Goal: Complete application form

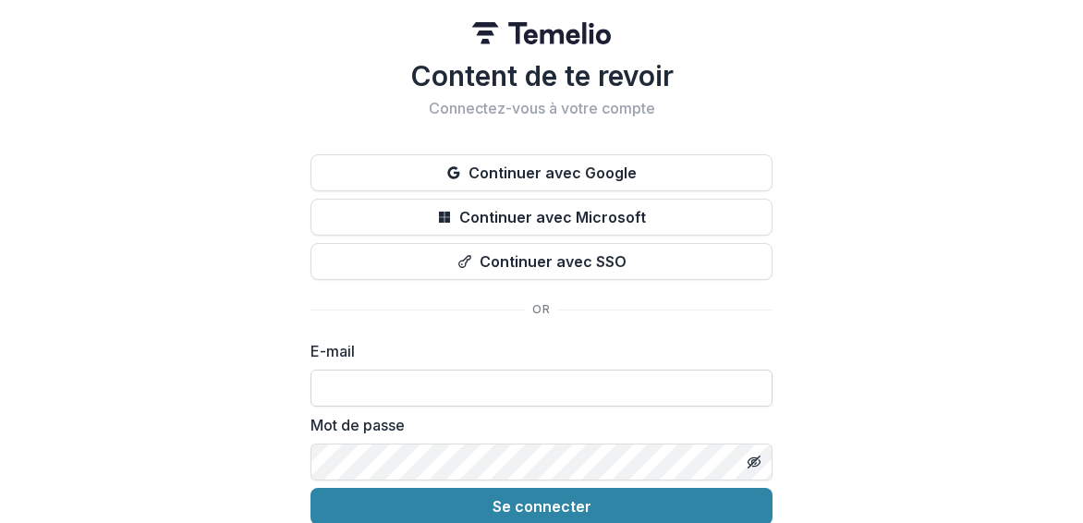
click at [407, 389] on input at bounding box center [541, 387] width 462 height 37
type input "**********"
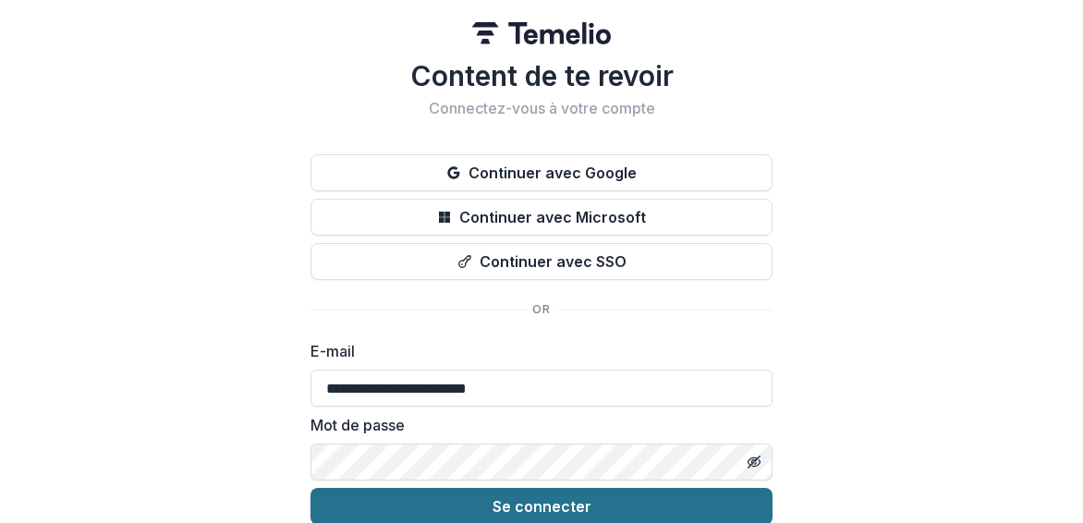
click at [538, 497] on font "Se connecter" at bounding box center [541, 506] width 99 height 18
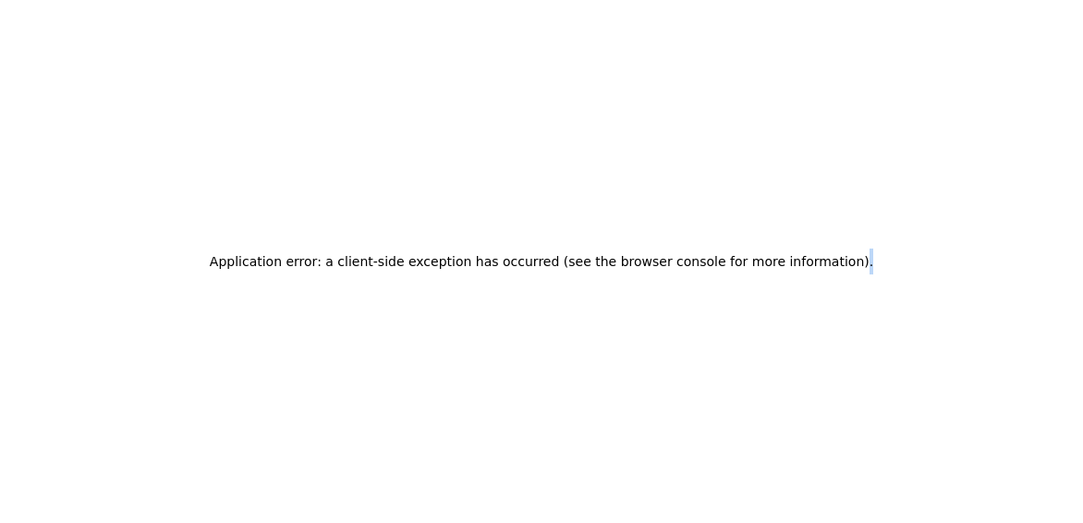
click at [538, 496] on div "Application error: a client-side exception has occurred (see the browser consol…" at bounding box center [541, 261] width 1083 height 523
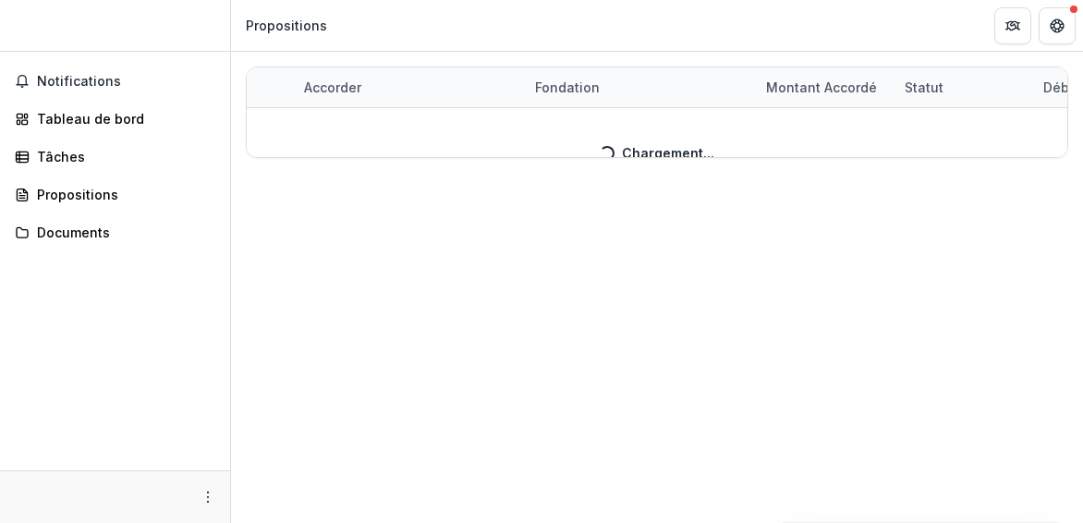
click at [336, 255] on div "Accorder Fondation Montant accordé Statut Début de la subvention Fin de la subv…" at bounding box center [657, 287] width 852 height 471
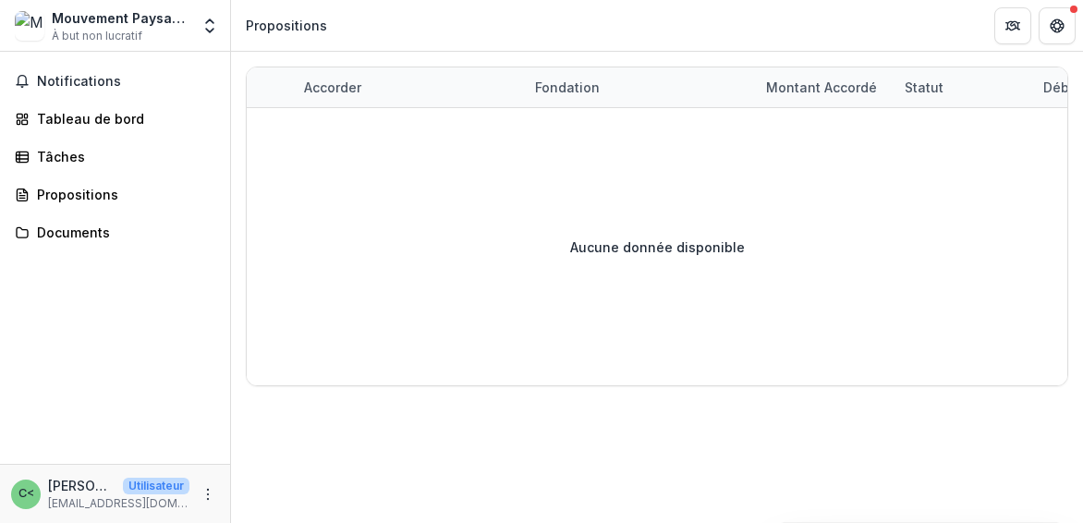
click at [102, 26] on div "Mouvement Paysan de la 3ème Section de Camp-Perrin (MP3K)" at bounding box center [121, 17] width 138 height 19
click at [207, 27] on icon "Ouvrir le sélecteur d'entités" at bounding box center [209, 26] width 18 height 18
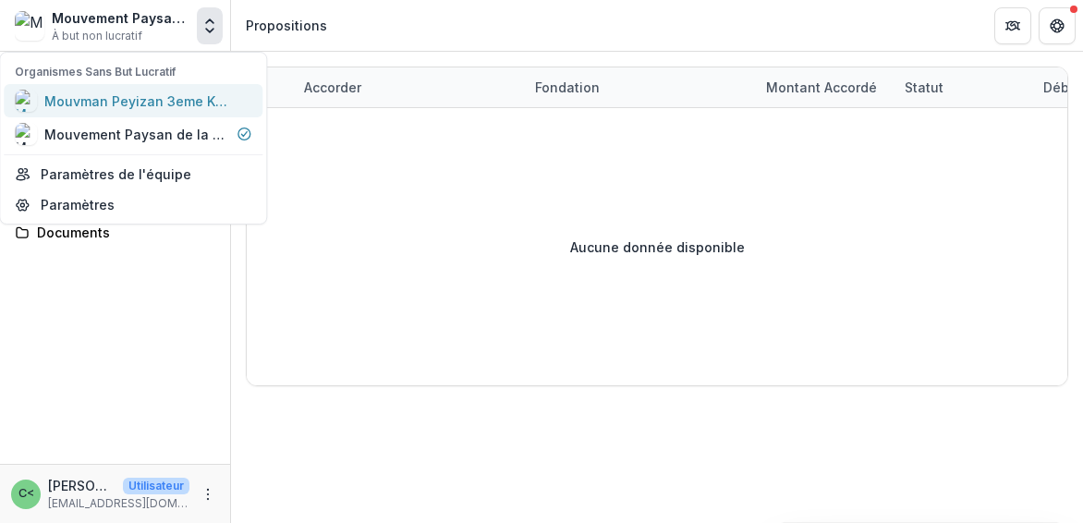
click at [135, 104] on font "Mouvman Peyizan 3eme Kanperin (MP3K)" at bounding box center [179, 101] width 271 height 16
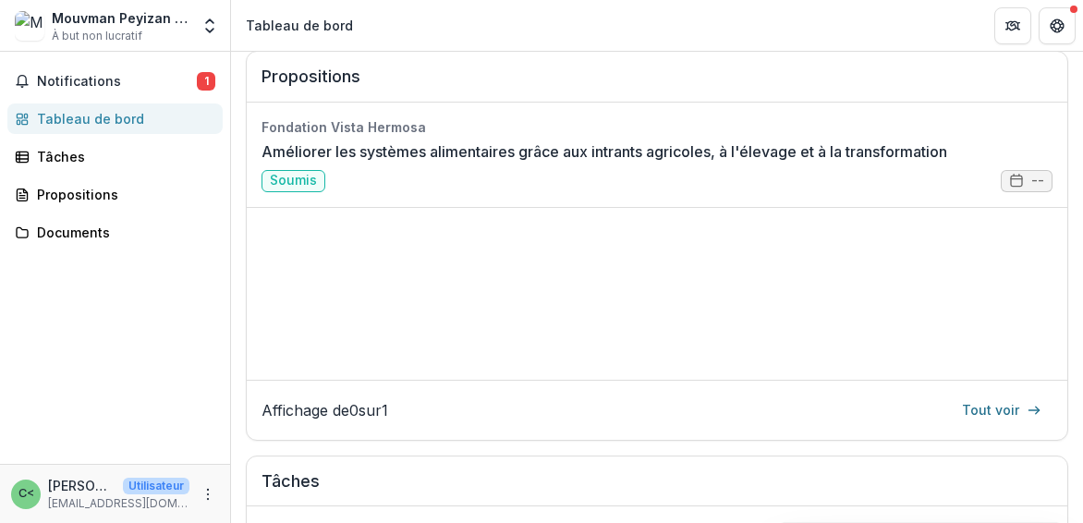
scroll to position [295, 0]
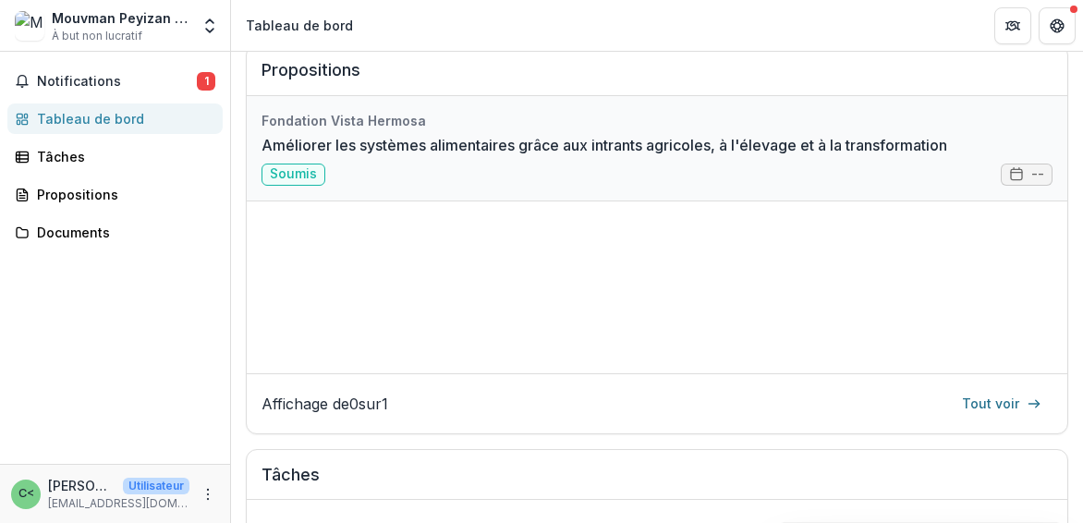
click at [366, 141] on link "Améliorer les systèmes alimentaires grâce aux intrants agricoles, à l'élevage e…" at bounding box center [603, 145] width 685 height 22
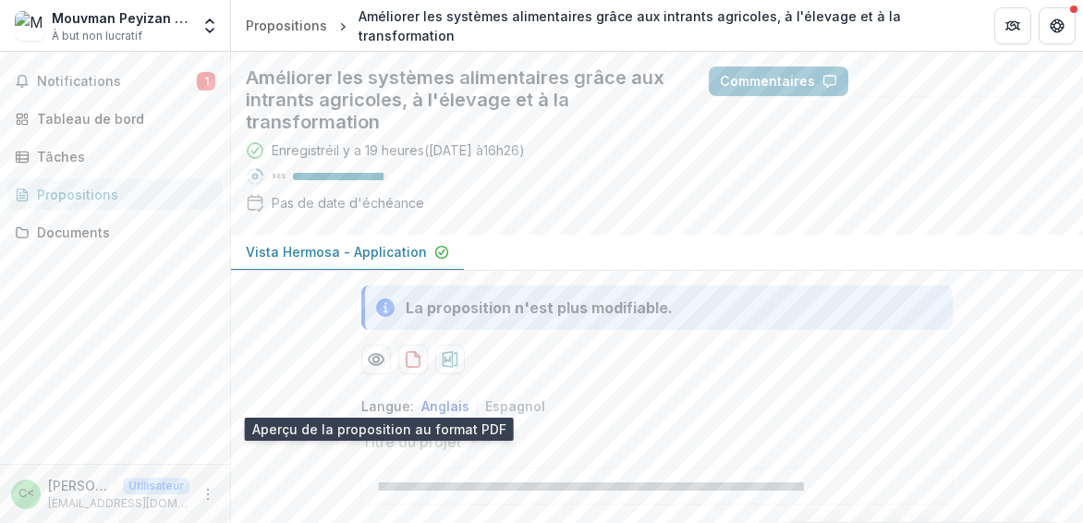
scroll to position [113, 0]
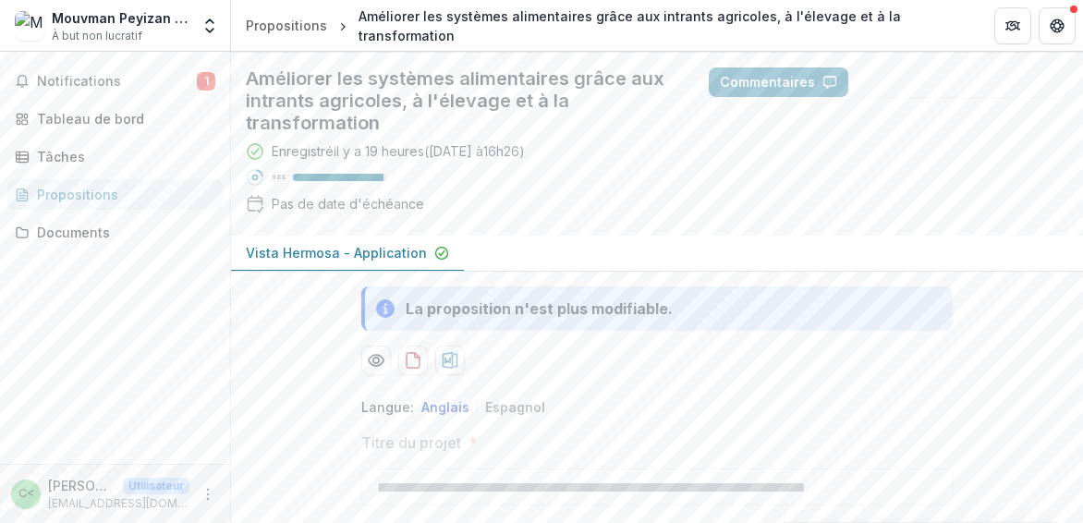
click at [1080, 158] on div "**********" at bounding box center [657, 287] width 852 height 471
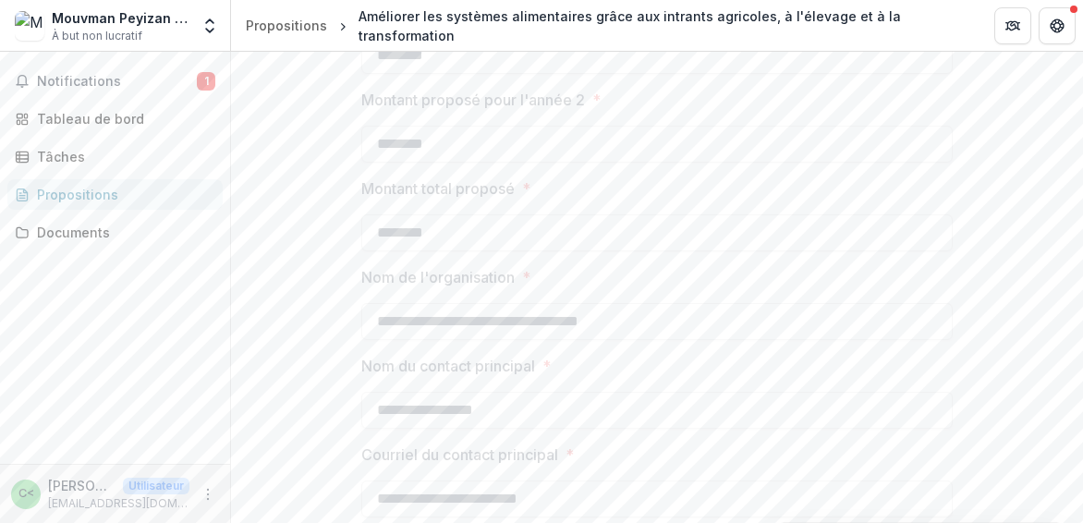
scroll to position [1796, 0]
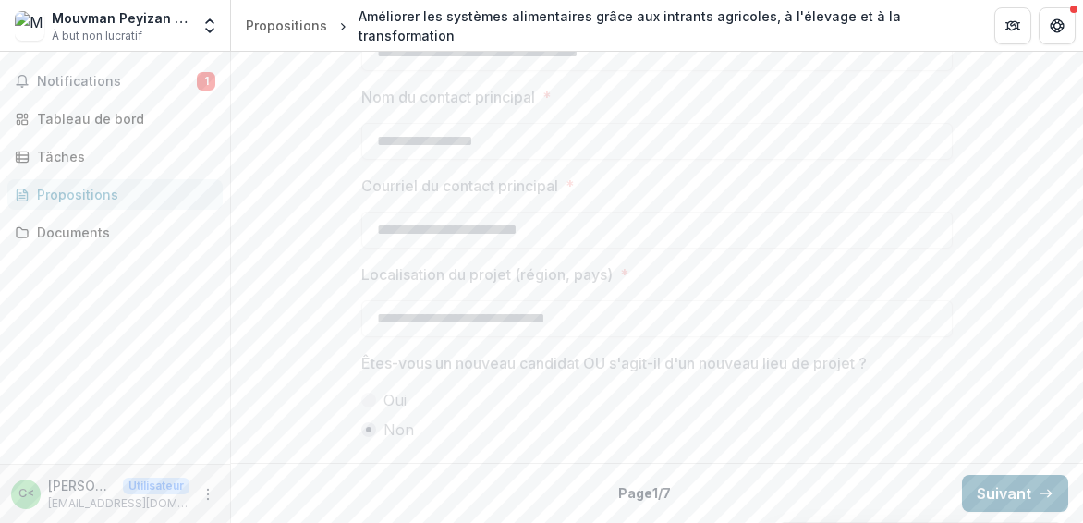
click at [1024, 492] on font "Suivant" at bounding box center [1003, 493] width 54 height 18
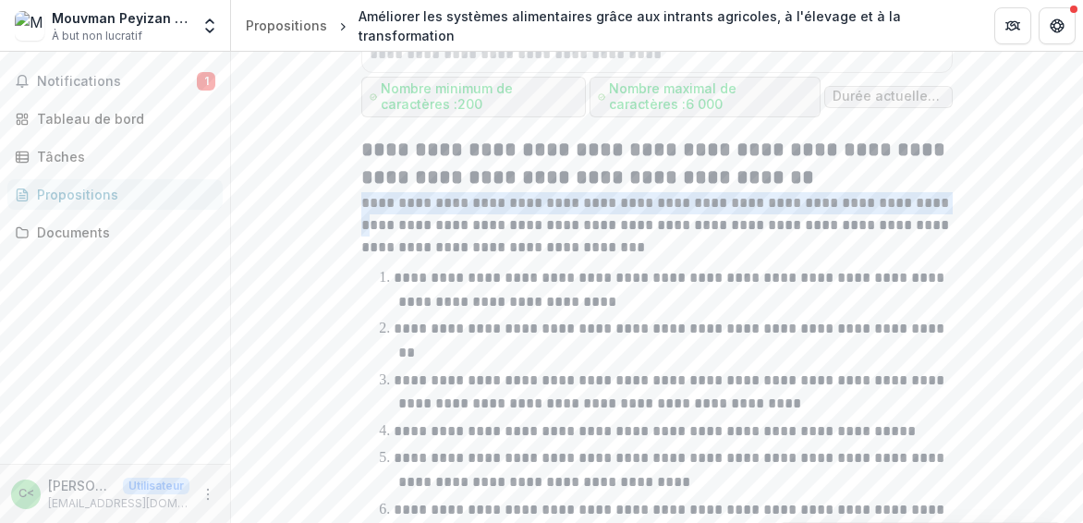
drag, startPoint x: 1076, startPoint y: 232, endPoint x: 1078, endPoint y: 215, distance: 16.7
click at [1078, 215] on div "**********" at bounding box center [657, 287] width 852 height 471
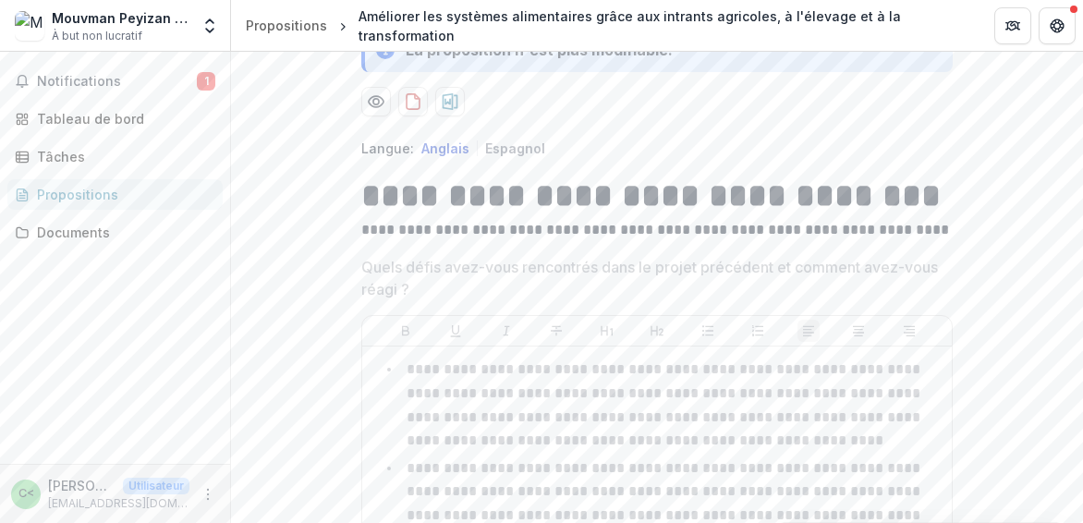
scroll to position [0, 0]
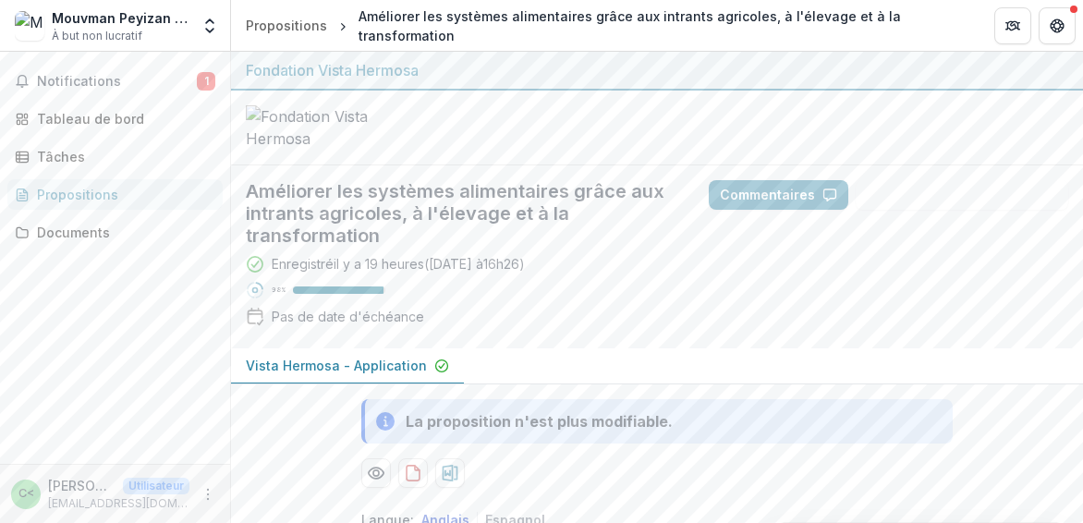
drag, startPoint x: 1072, startPoint y: 82, endPoint x: 1080, endPoint y: 76, distance: 9.8
click at [1080, 76] on div "**********" at bounding box center [657, 287] width 852 height 471
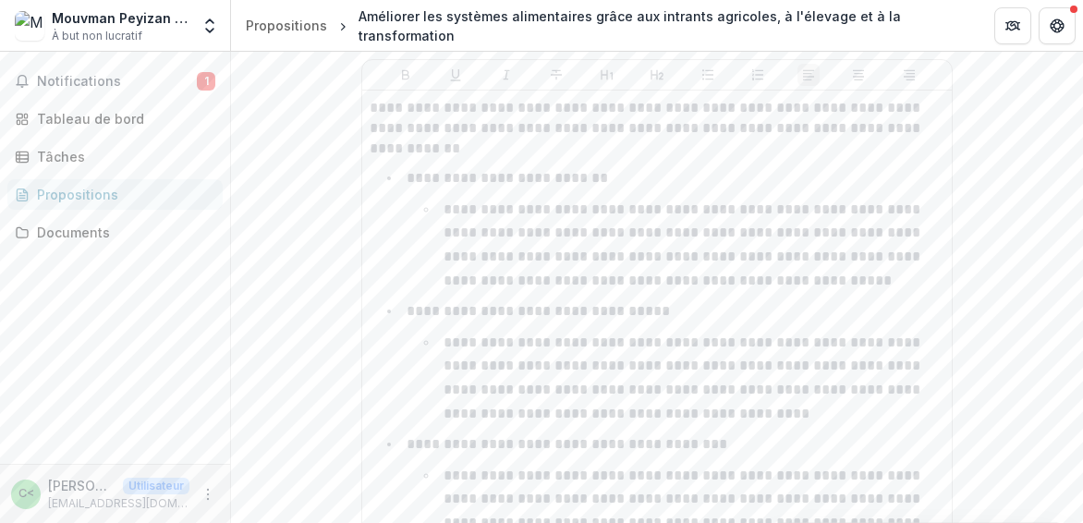
scroll to position [4998, 0]
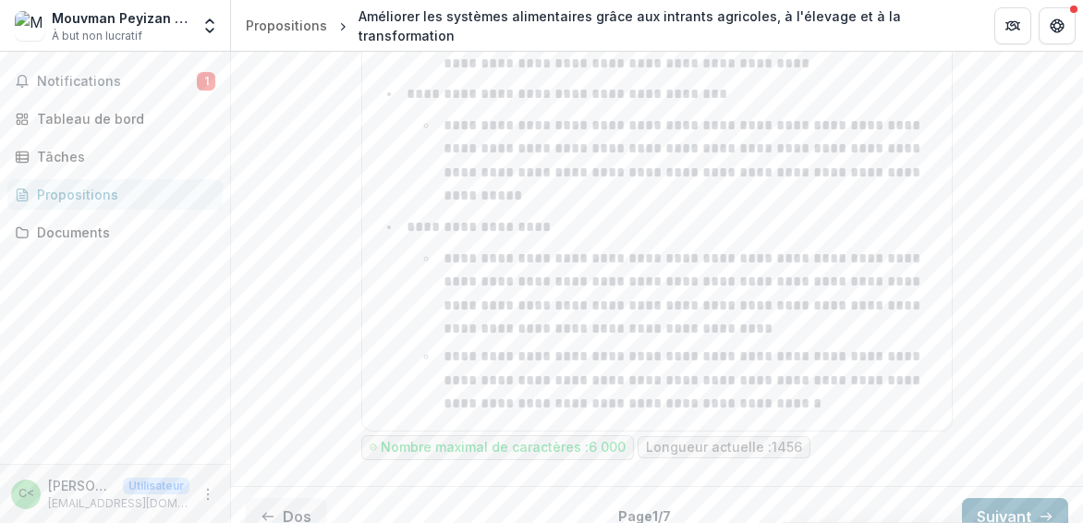
click at [986, 507] on font "Suivant" at bounding box center [1003, 516] width 54 height 18
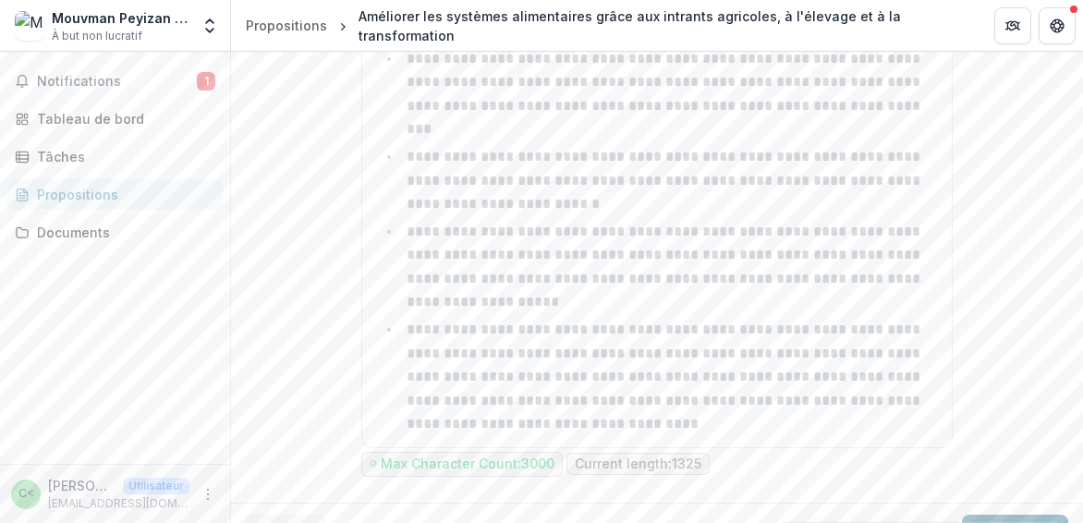
scroll to position [1598, 0]
click at [284, 522] on font "Dos" at bounding box center [297, 533] width 29 height 18
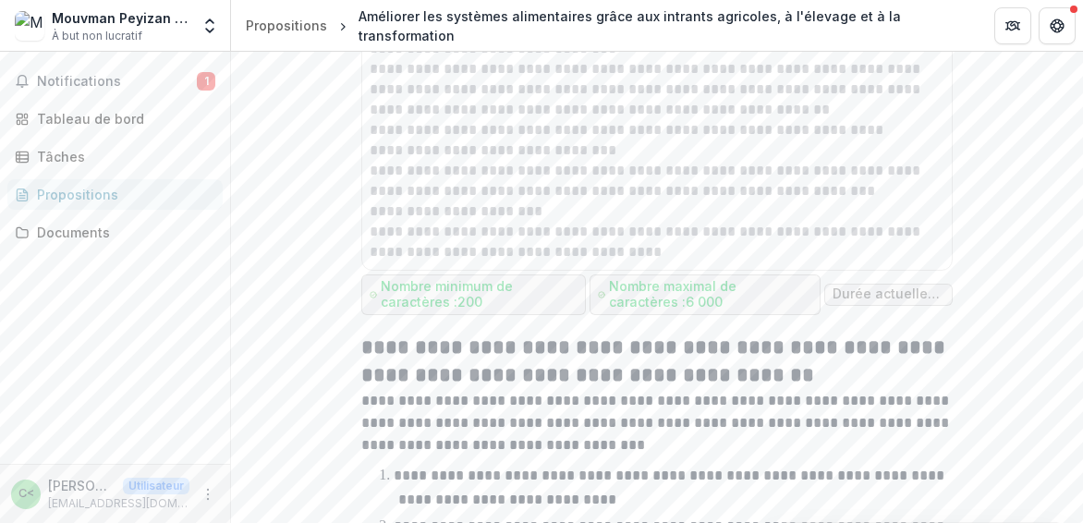
scroll to position [4998, 0]
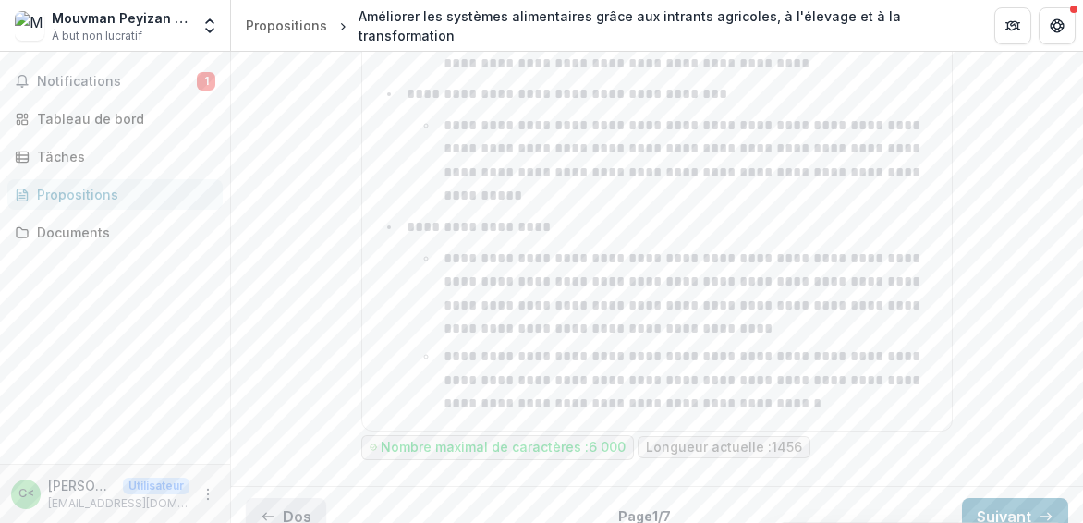
click at [288, 498] on button "Dos" at bounding box center [286, 516] width 80 height 37
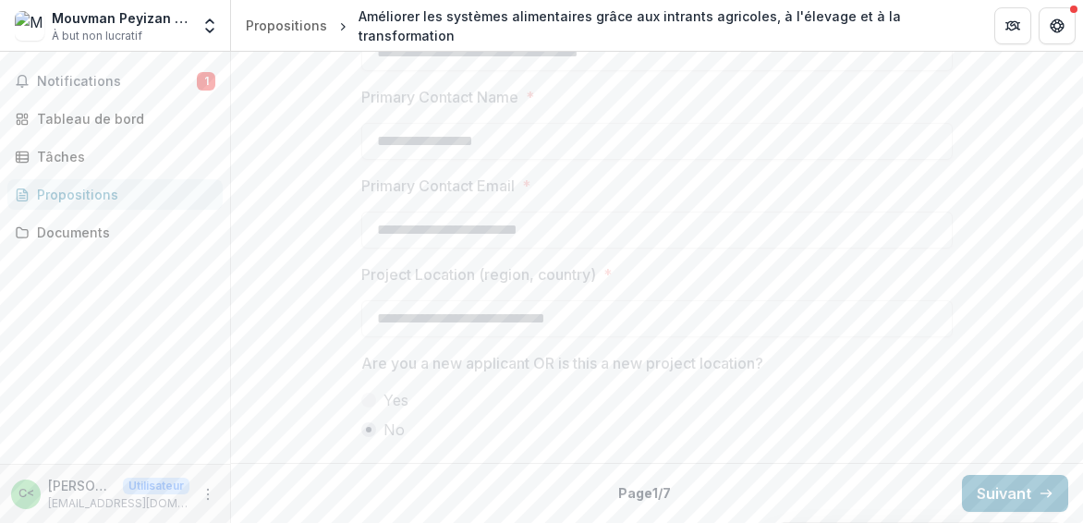
scroll to position [1796, 0]
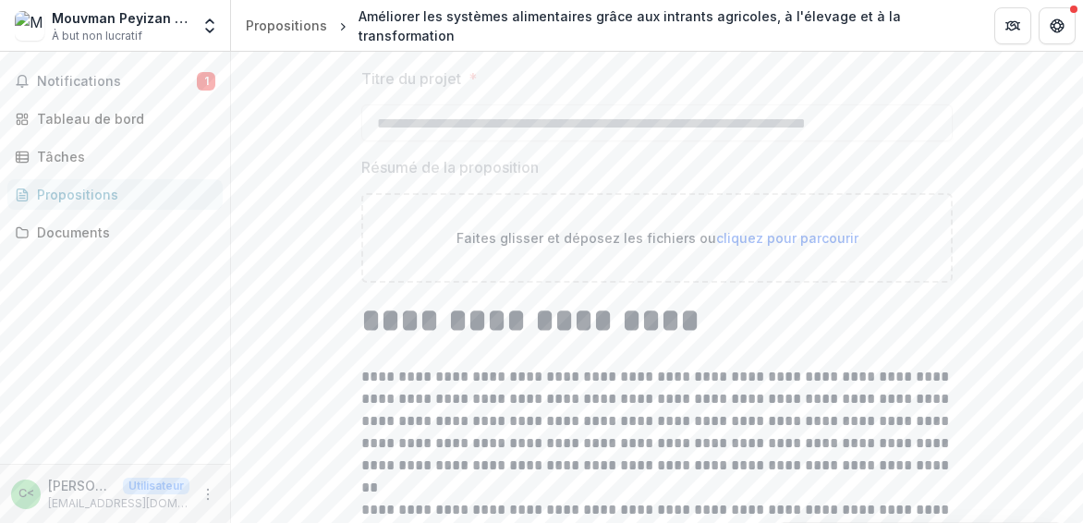
click at [377, 344] on h1 "**********" at bounding box center [656, 320] width 591 height 46
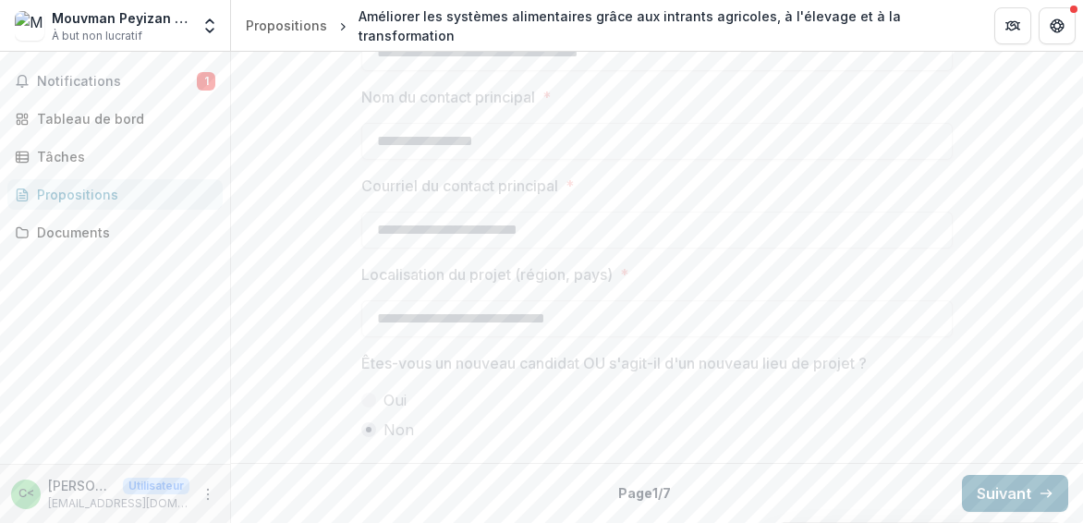
click at [1022, 484] on font "Suivant" at bounding box center [1003, 493] width 54 height 18
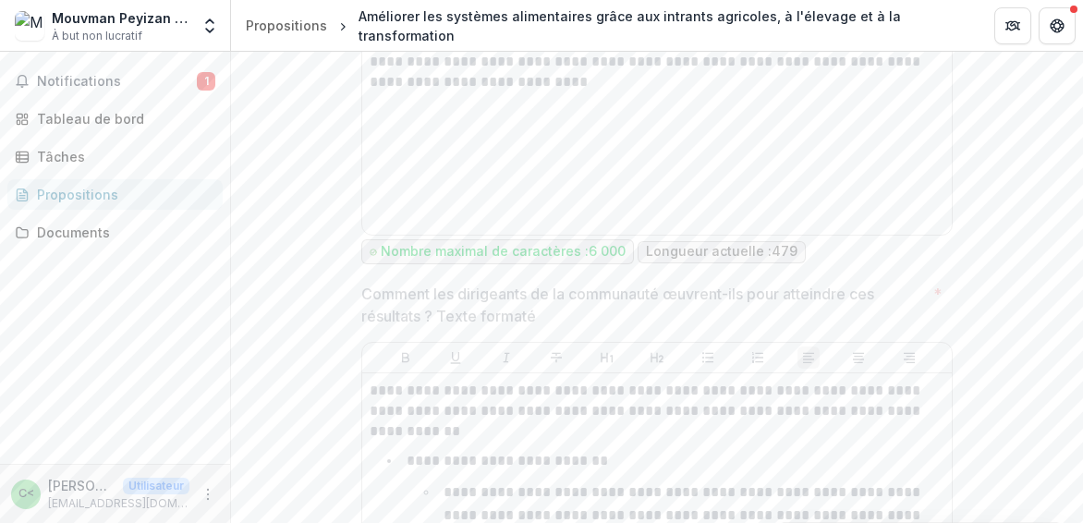
scroll to position [4998, 0]
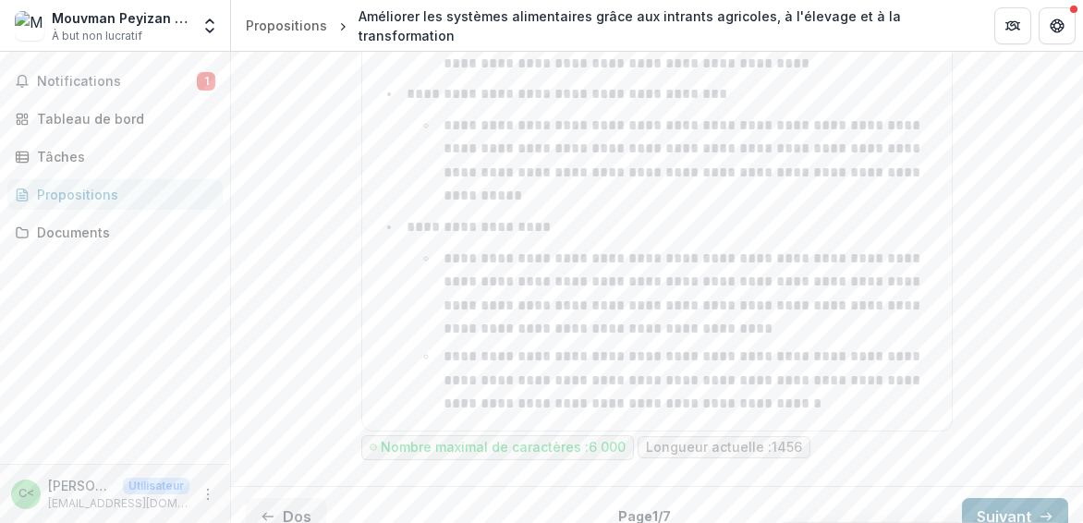
click at [980, 507] on font "Suivant" at bounding box center [1003, 516] width 54 height 18
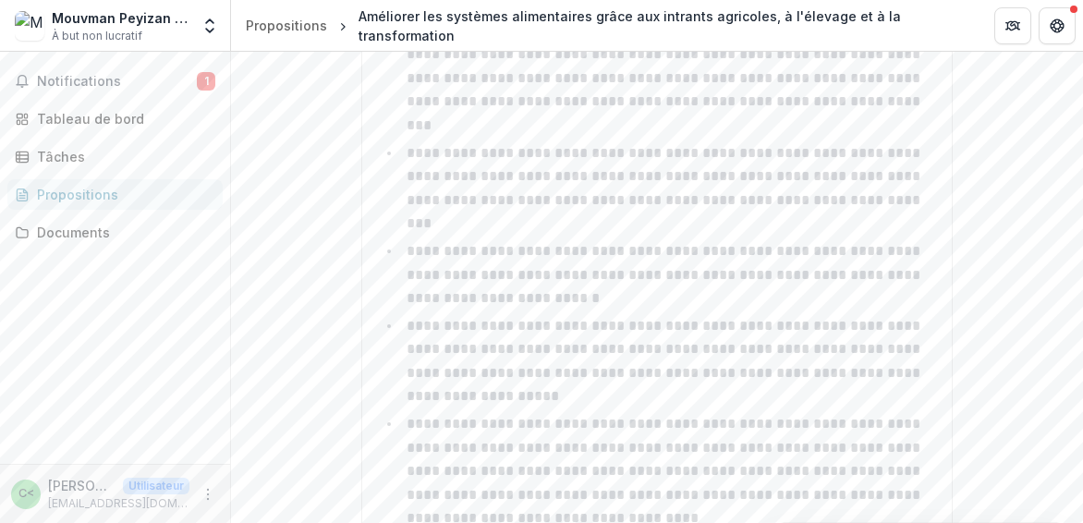
scroll to position [1598, 0]
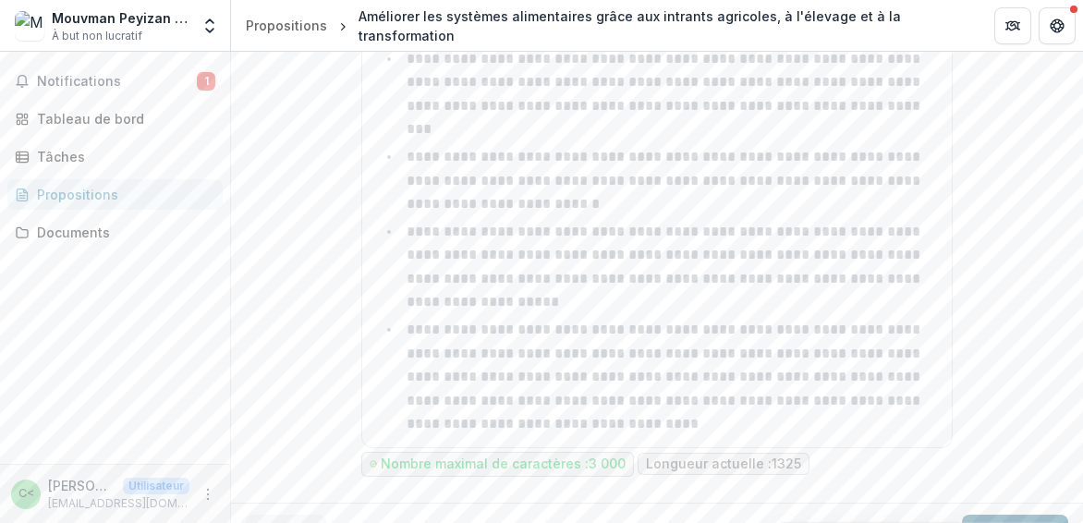
click at [988, 522] on font "Suivant" at bounding box center [1003, 533] width 54 height 18
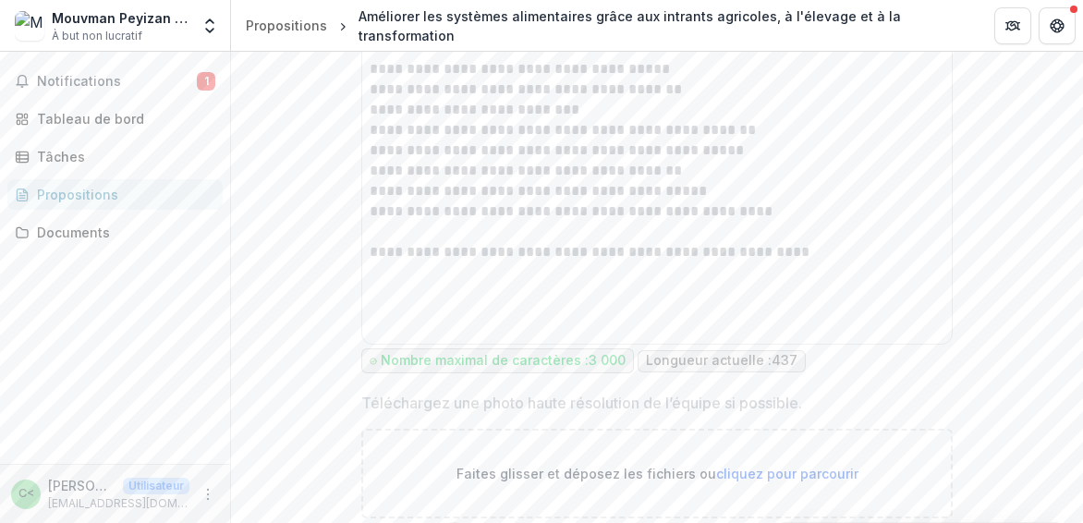
scroll to position [1677, 0]
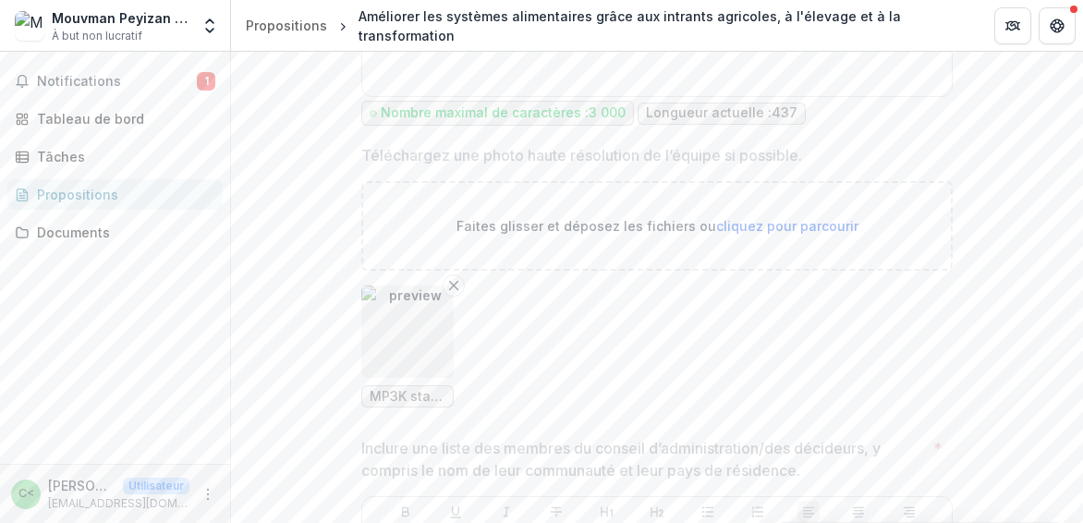
scroll to position [2029, 0]
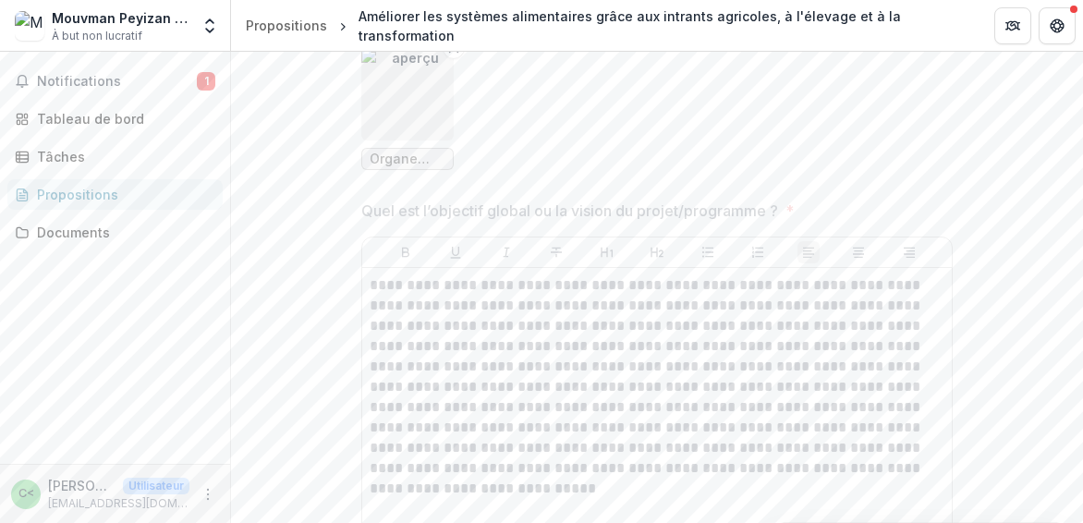
scroll to position [2899, 0]
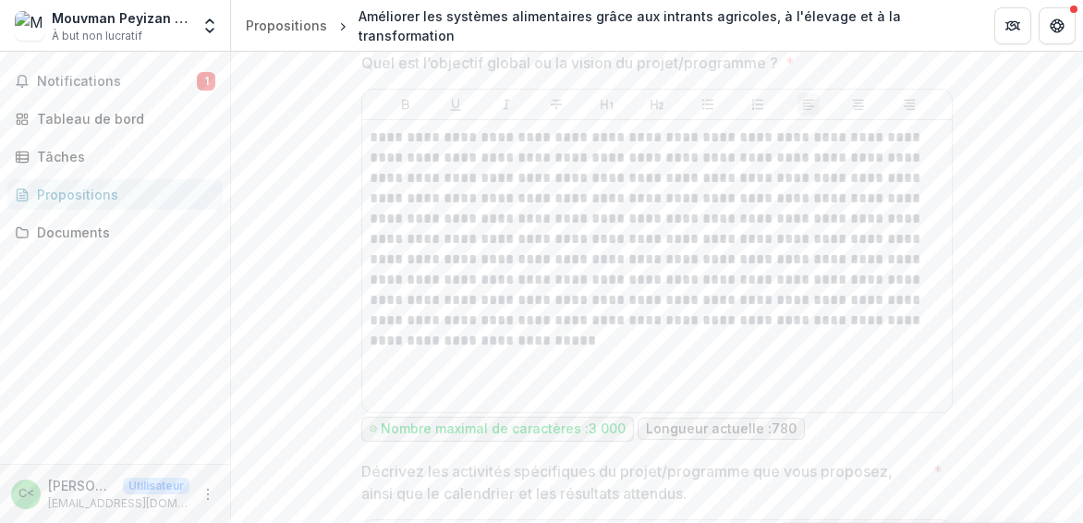
click at [937, 405] on div "**********" at bounding box center [656, 265] width 575 height 277
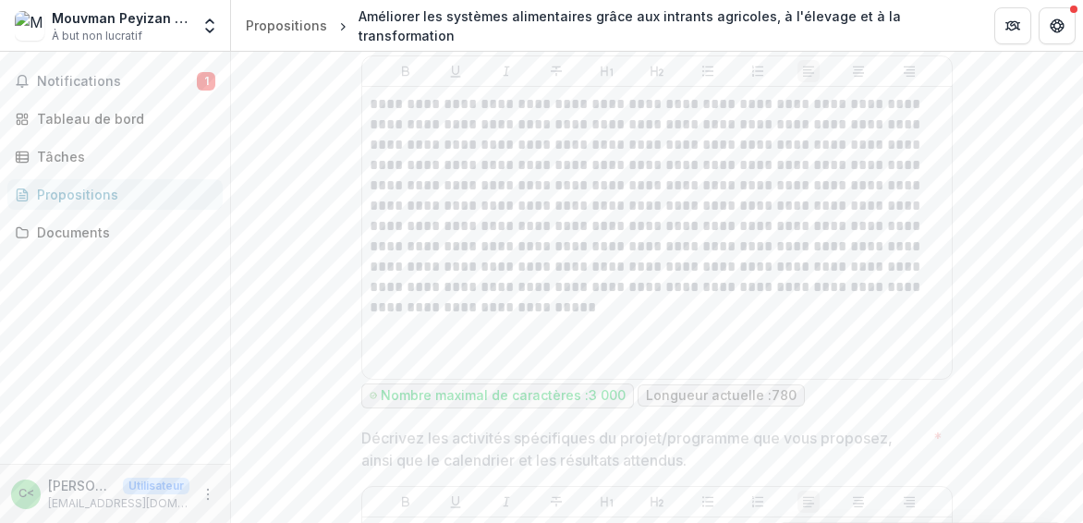
scroll to position [3080, 0]
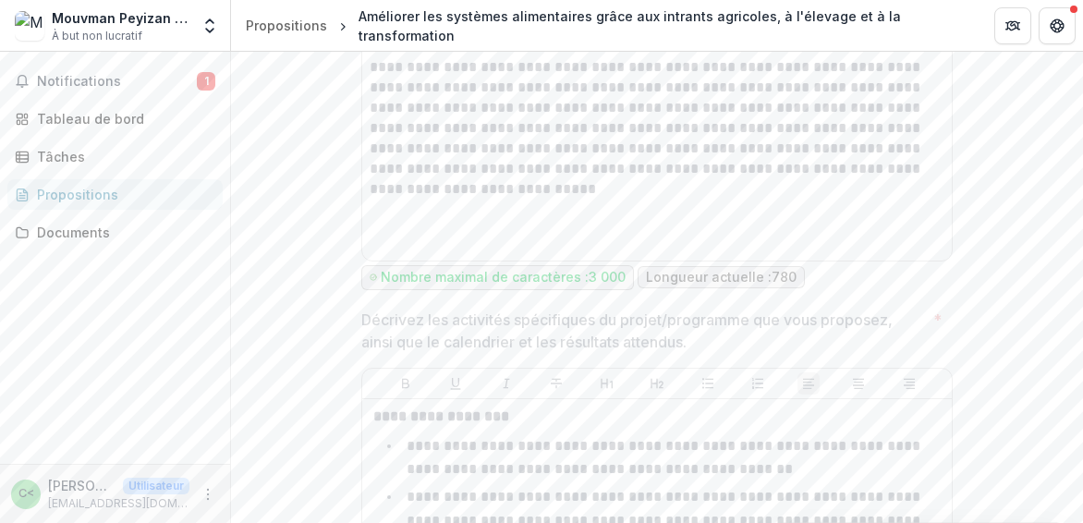
click at [955, 384] on div "**********" at bounding box center [656, 245] width 621 height 5898
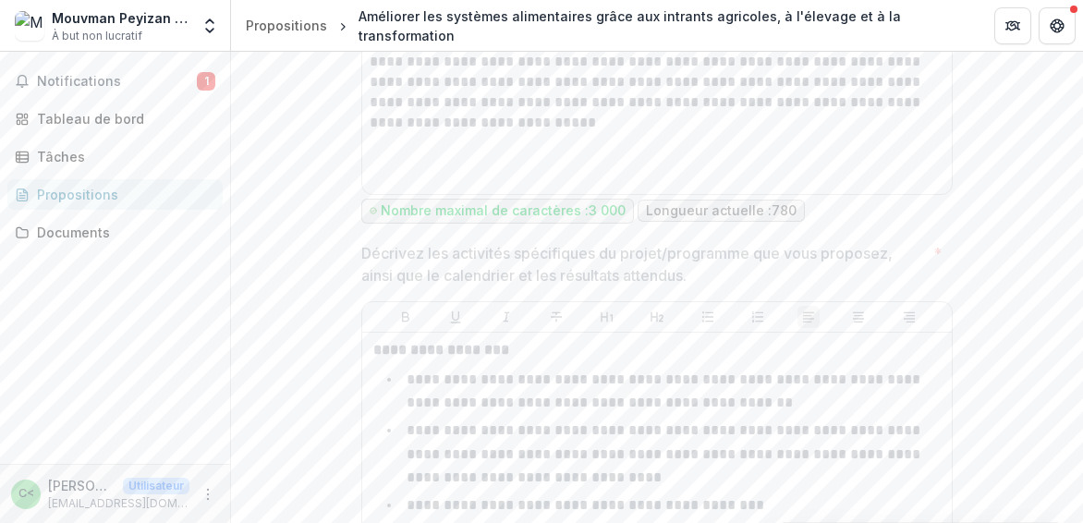
click at [931, 404] on li "**********" at bounding box center [668, 391] width 552 height 47
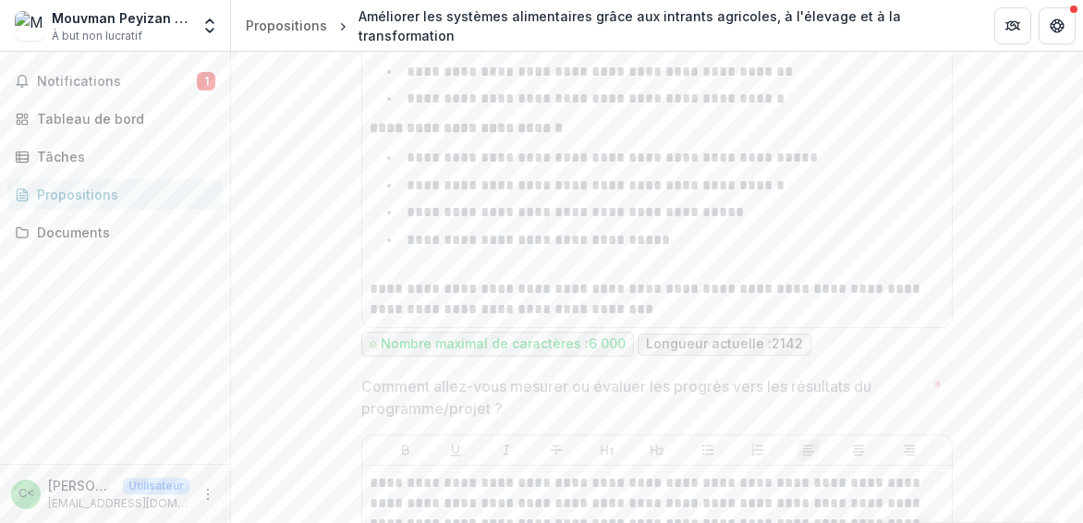
scroll to position [4441, 0]
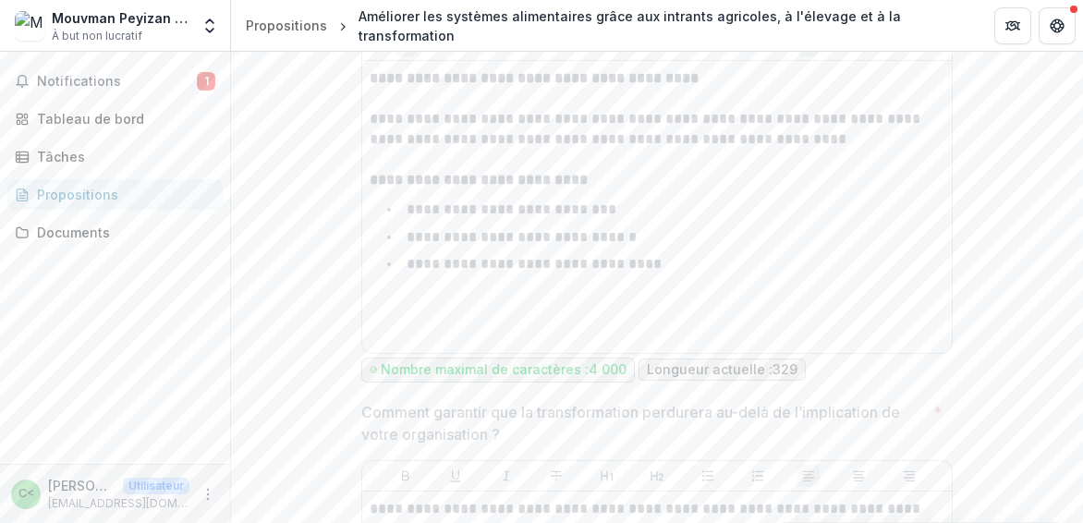
scroll to position [5433, 0]
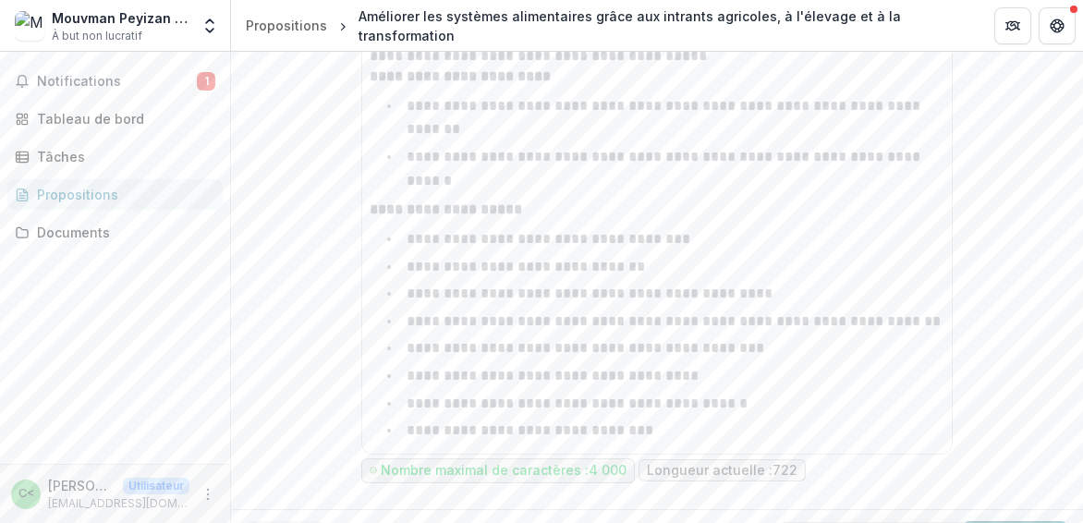
scroll to position [5935, 0]
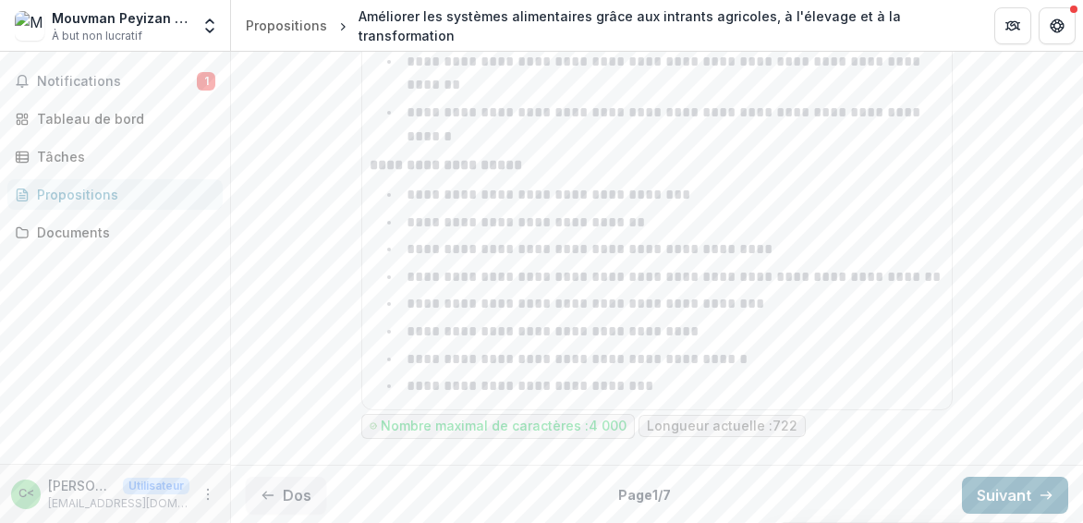
click at [998, 487] on font "Suivant" at bounding box center [1003, 495] width 54 height 18
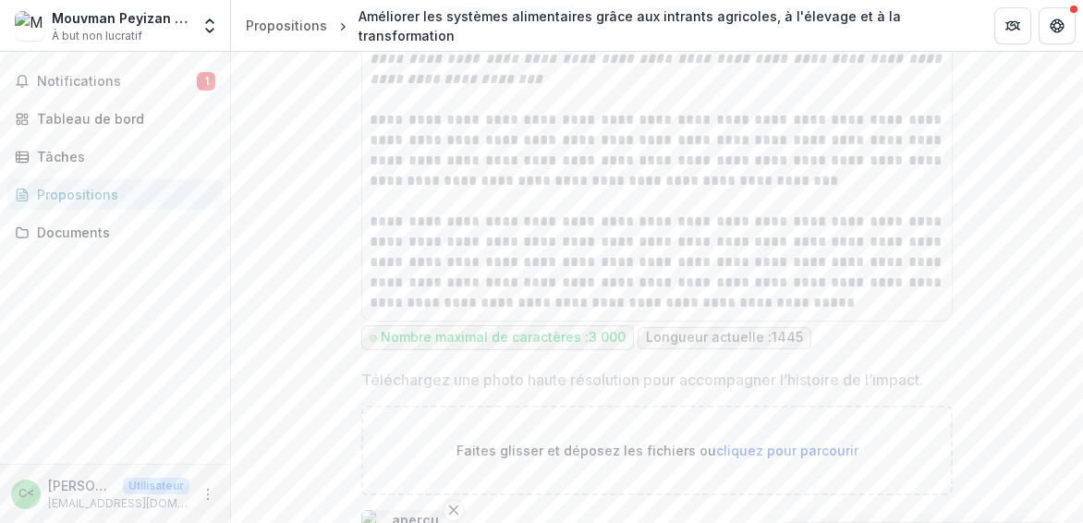
scroll to position [2835, 0]
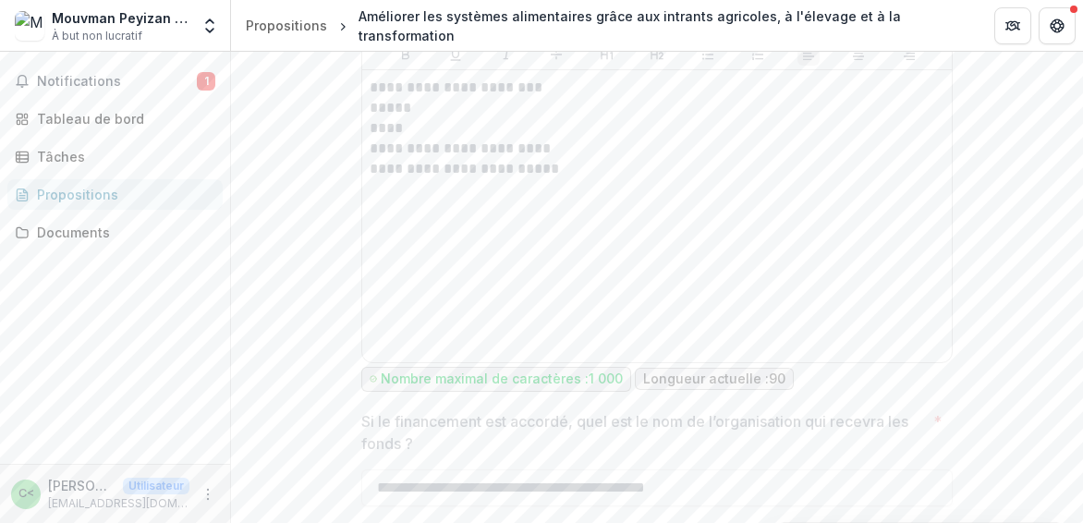
scroll to position [1794, 0]
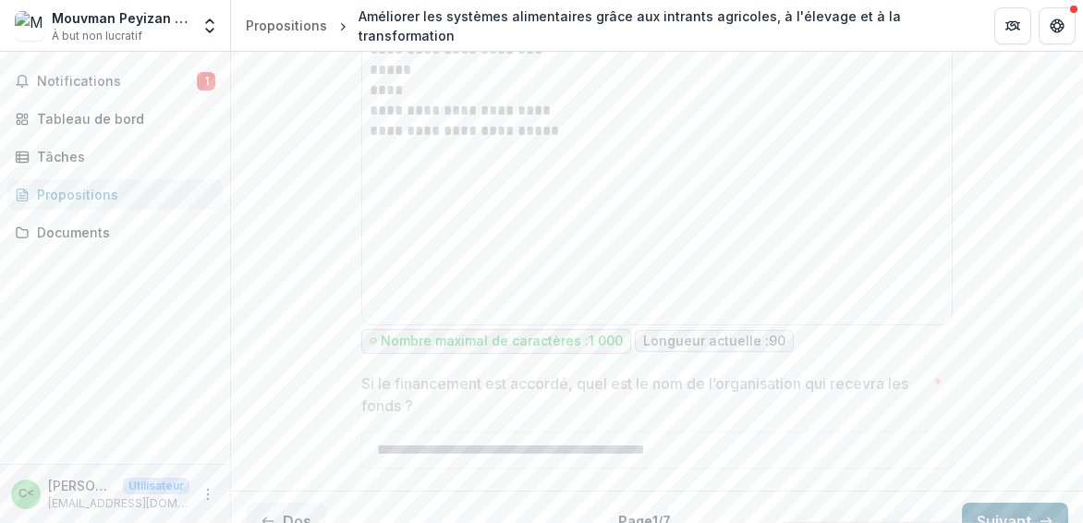
click at [985, 512] on font "Suivant" at bounding box center [1003, 521] width 54 height 18
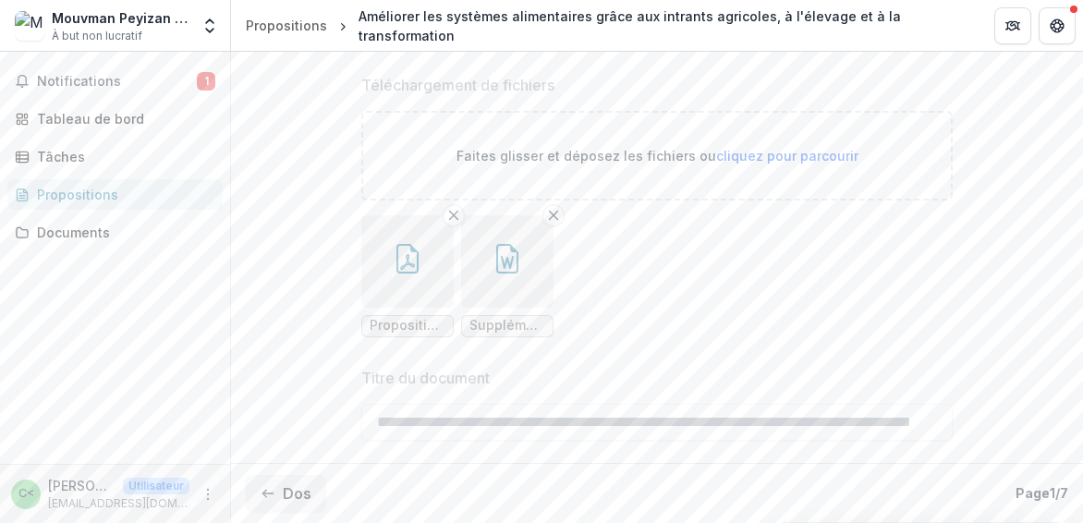
scroll to position [570, 0]
click at [396, 270] on icon "button" at bounding box center [408, 259] width 30 height 30
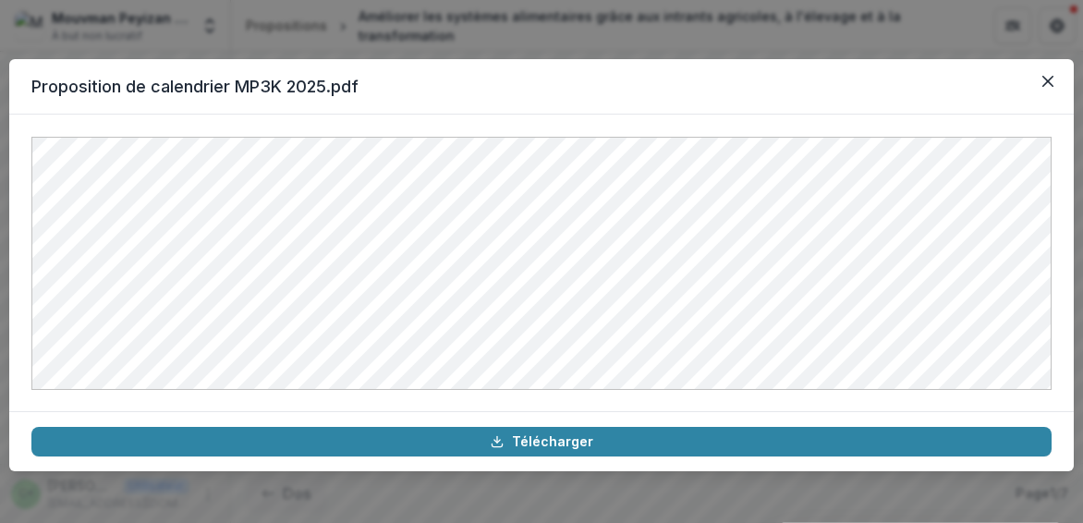
scroll to position [519, 0]
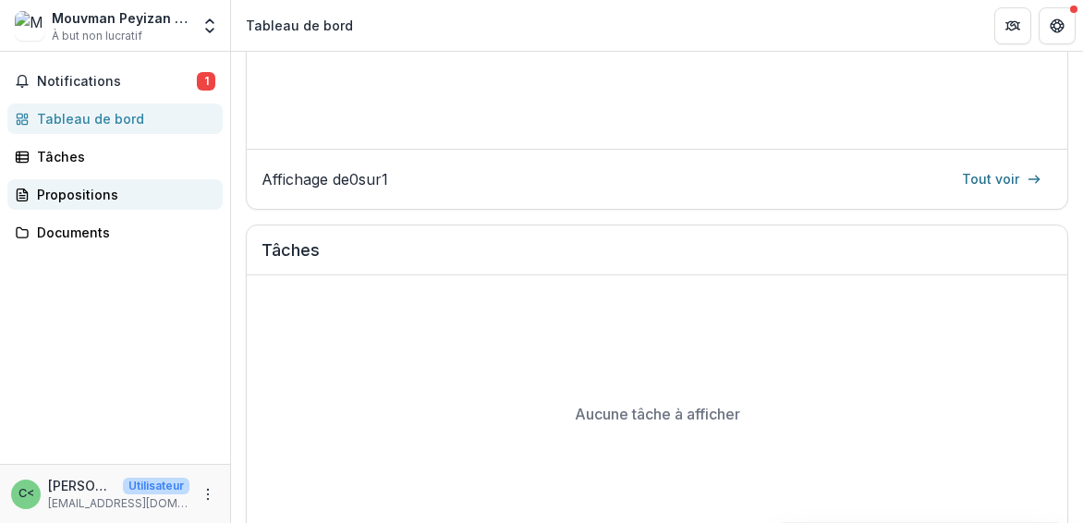
click at [94, 190] on font "Propositions" at bounding box center [77, 195] width 81 height 16
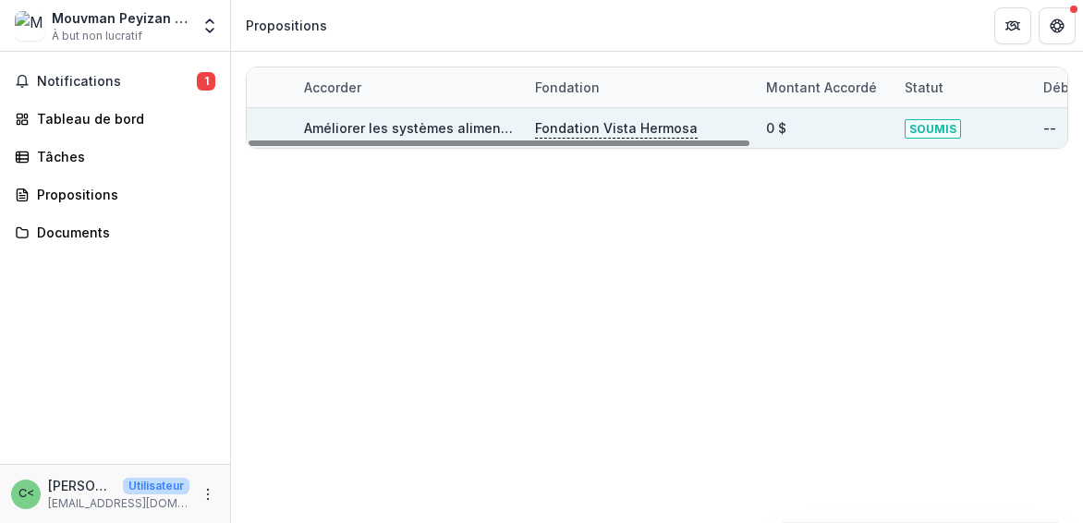
click at [516, 121] on div "Améliorer les systèmes alimentaires grâce aux intrants agricoles, à l'élevage e…" at bounding box center [408, 128] width 231 height 40
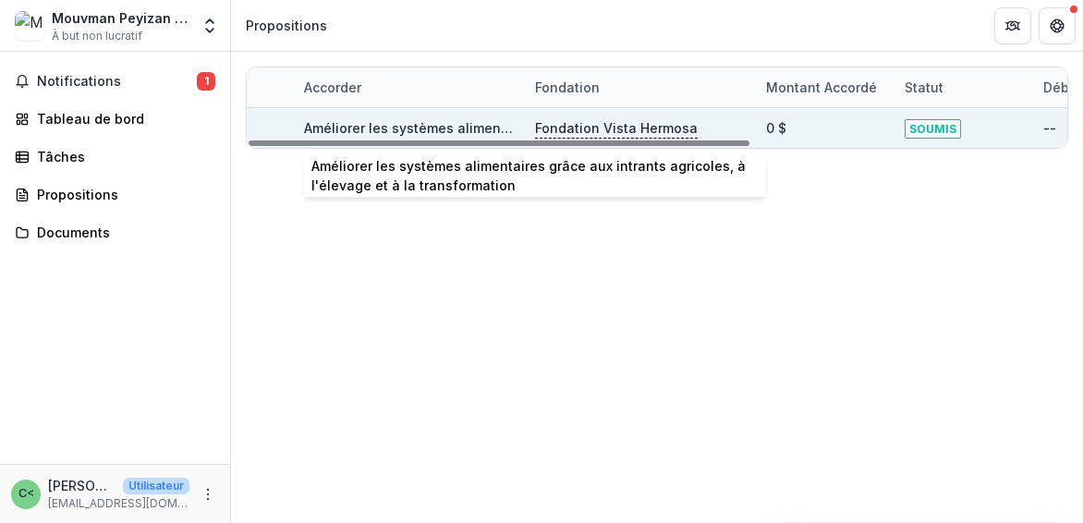
click at [403, 125] on font "Améliorer les systèmes alimentaires grâce aux intrants agricoles, à l'élevage e…" at bounding box center [625, 128] width 642 height 16
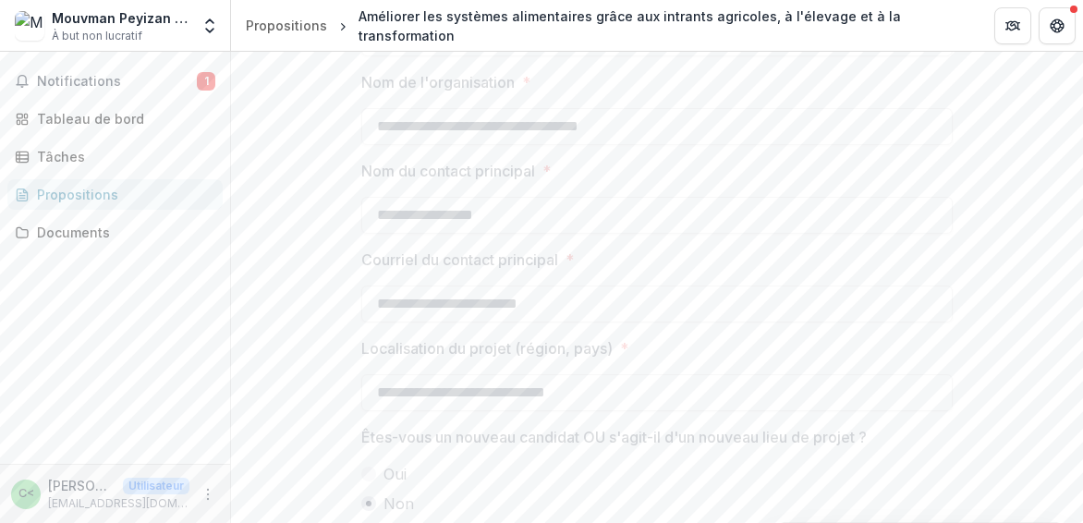
scroll to position [1796, 0]
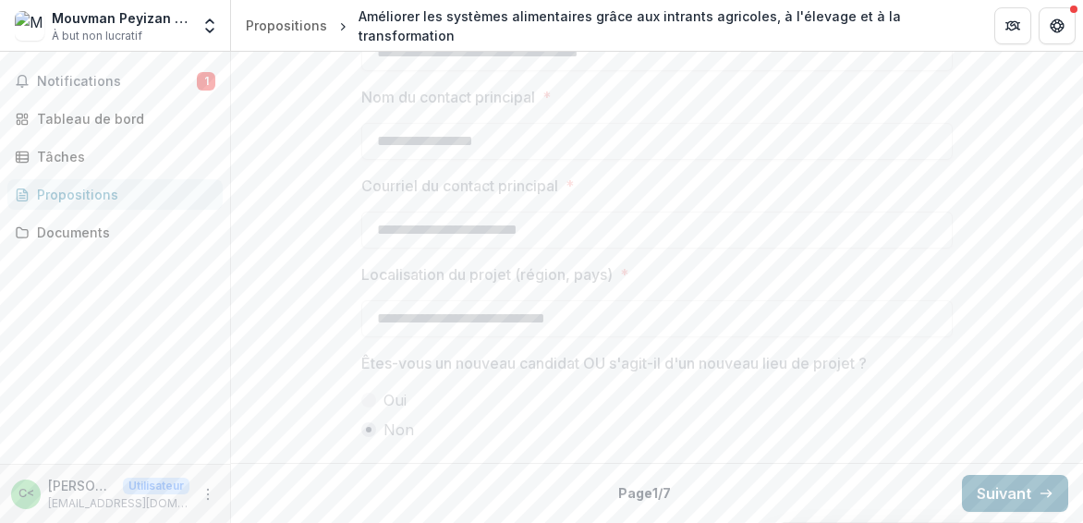
drag, startPoint x: 1047, startPoint y: 495, endPoint x: 1016, endPoint y: 491, distance: 31.6
click at [1016, 491] on font "Suivant" at bounding box center [1003, 493] width 54 height 18
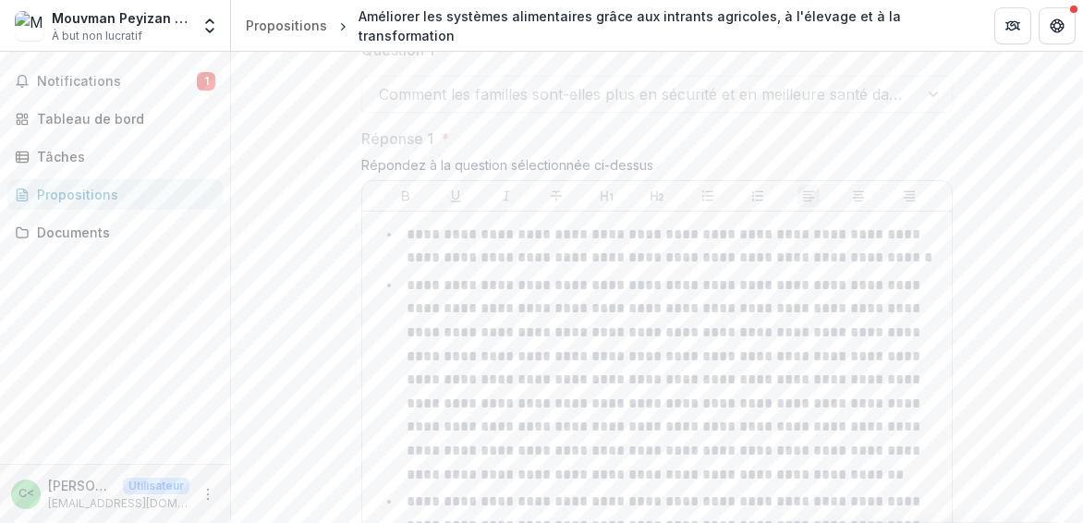
scroll to position [2389, 0]
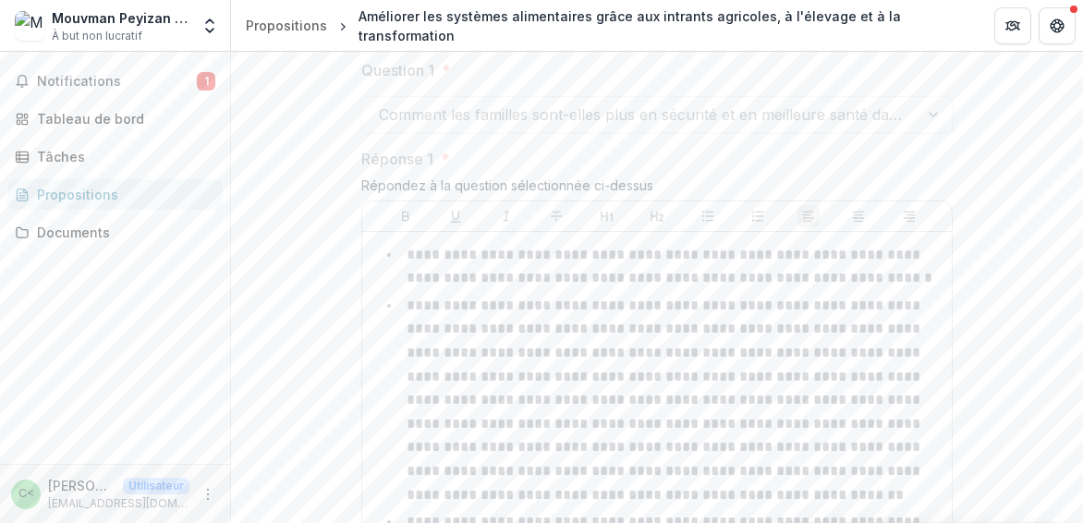
click at [937, 133] on div "Comment les familles sont-elles plus en sécurité et en meilleure santé dans cet…" at bounding box center [656, 114] width 591 height 37
click at [1078, 284] on div "**********" at bounding box center [657, 287] width 852 height 471
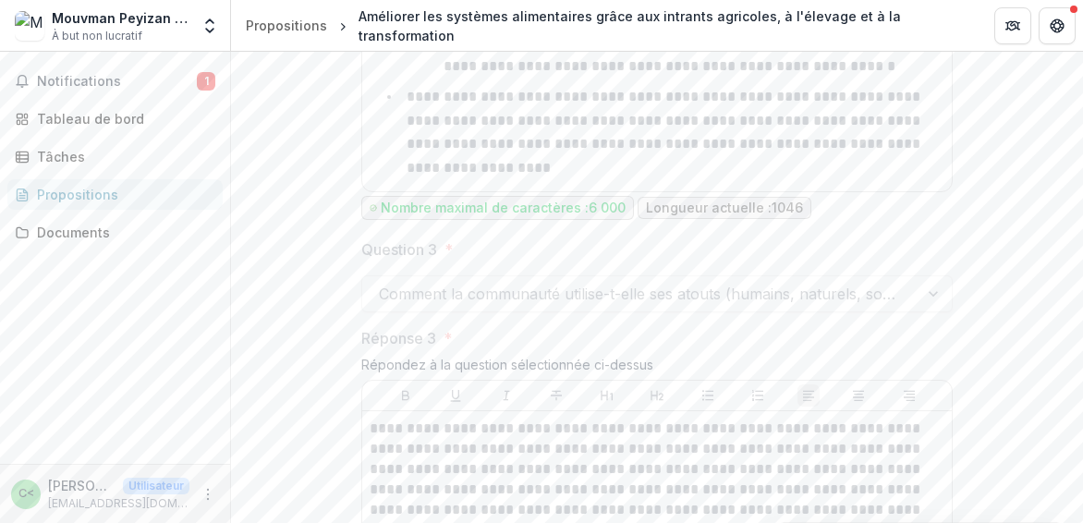
scroll to position [3983, 0]
